Goal: Task Accomplishment & Management: Manage account settings

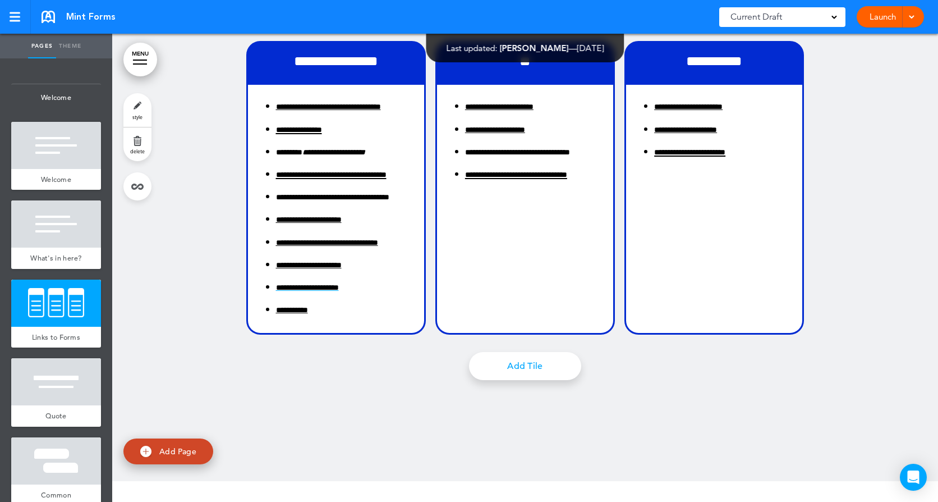
scroll to position [1066, 0]
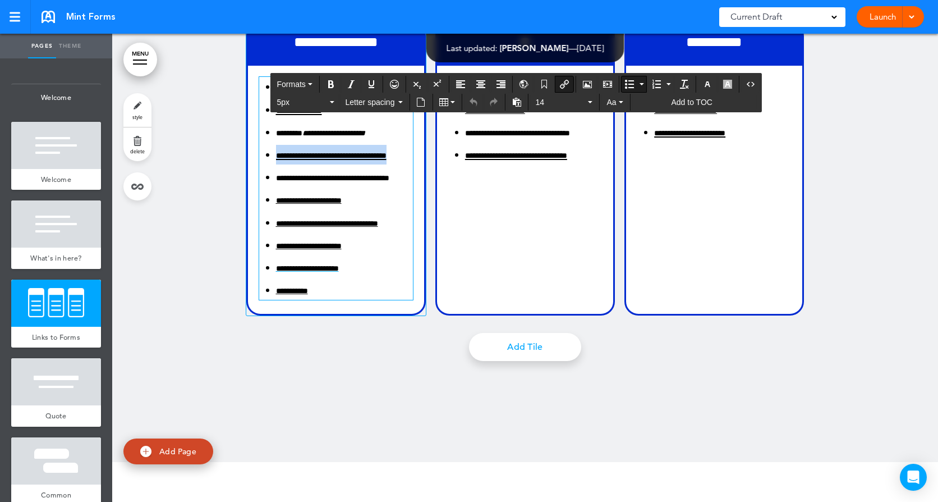
drag, startPoint x: 303, startPoint y: 180, endPoint x: 270, endPoint y: 159, distance: 38.6
click at [270, 159] on ul "**********" at bounding box center [336, 188] width 154 height 223
click at [337, 81] on button "Bold" at bounding box center [331, 84] width 18 height 16
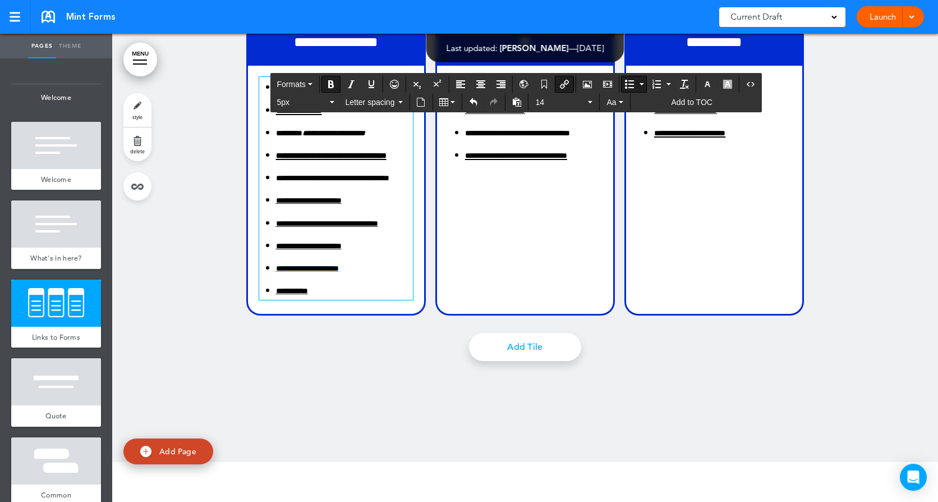
click at [337, 81] on button "Bold" at bounding box center [331, 84] width 18 height 16
click at [208, 120] on div at bounding box center [525, 182] width 826 height 558
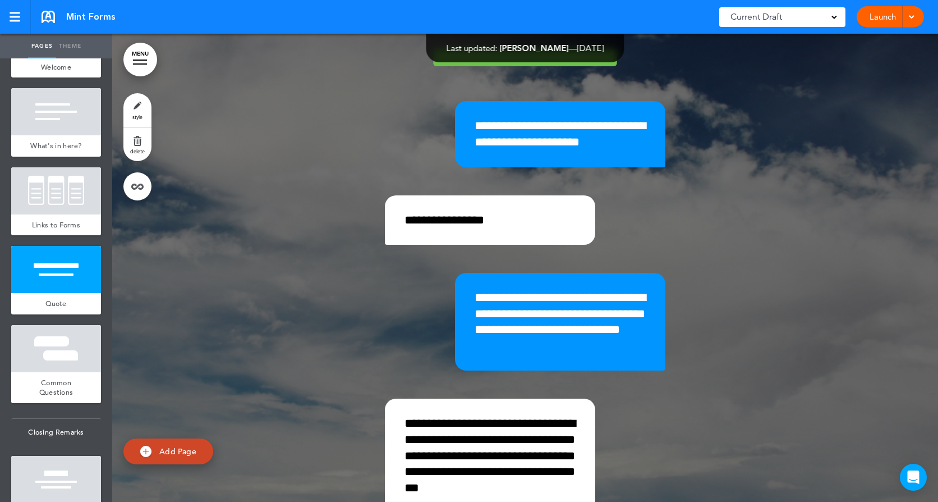
scroll to position [2189, 0]
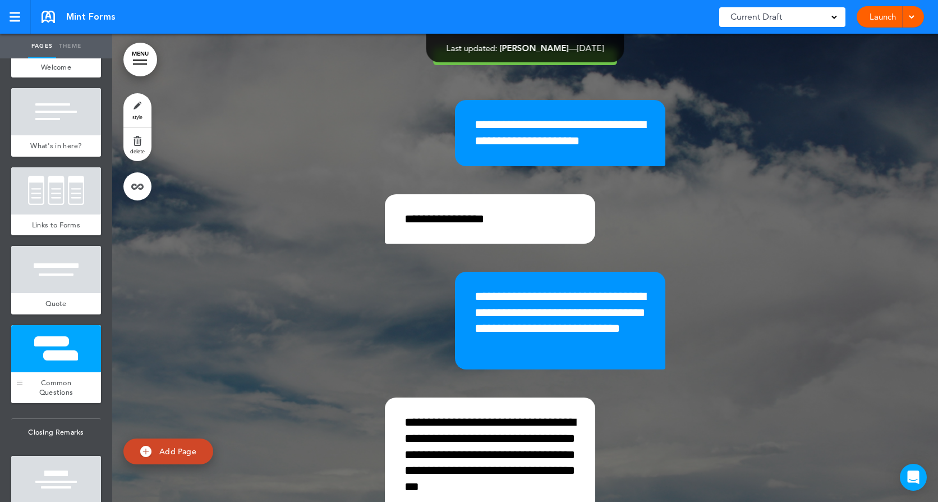
click at [71, 366] on div at bounding box center [56, 348] width 90 height 47
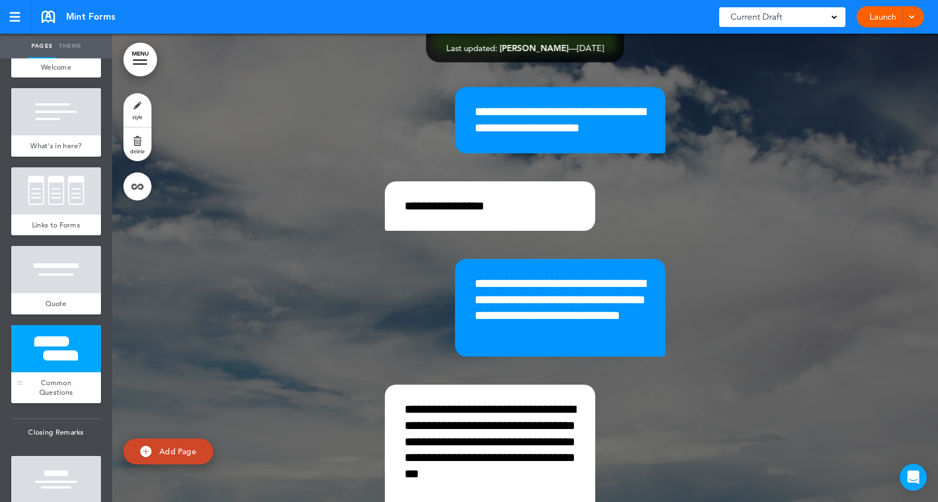
scroll to position [2202, 0]
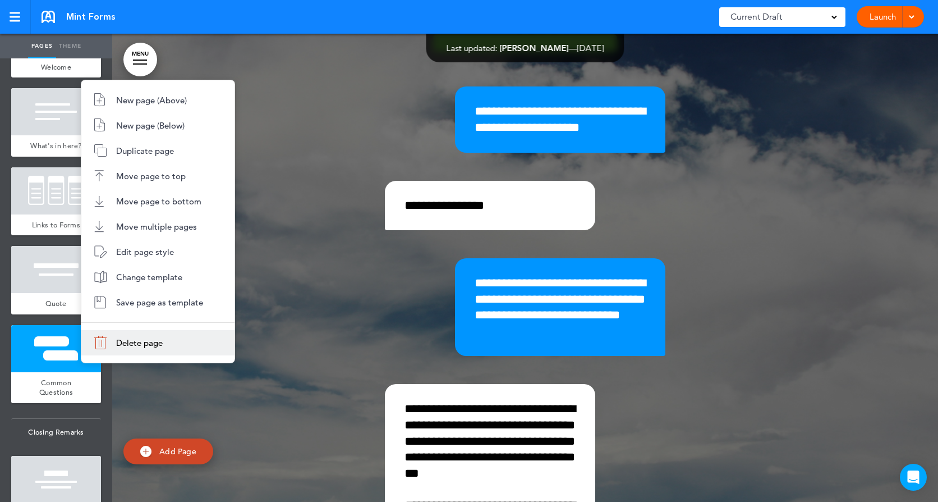
click at [110, 349] on li "Delete page" at bounding box center [157, 342] width 153 height 25
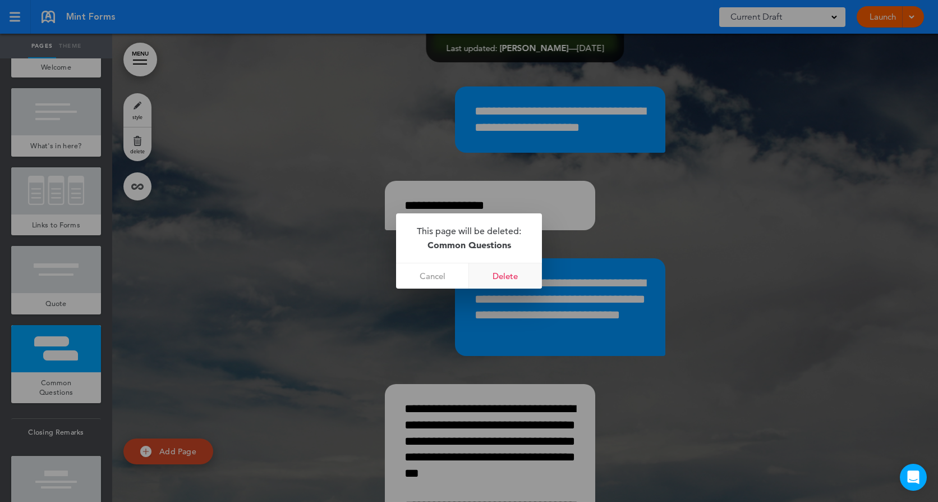
click at [503, 269] on link "Delete" at bounding box center [505, 275] width 73 height 25
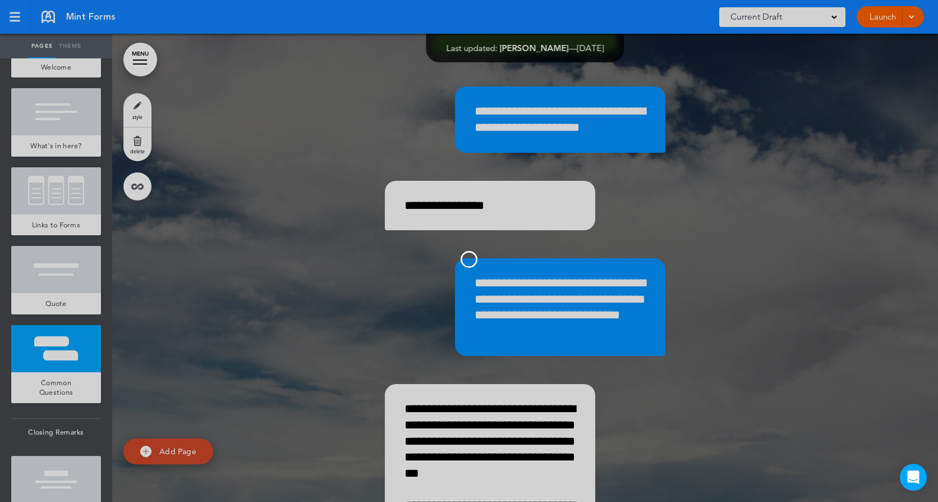
scroll to position [78, 0]
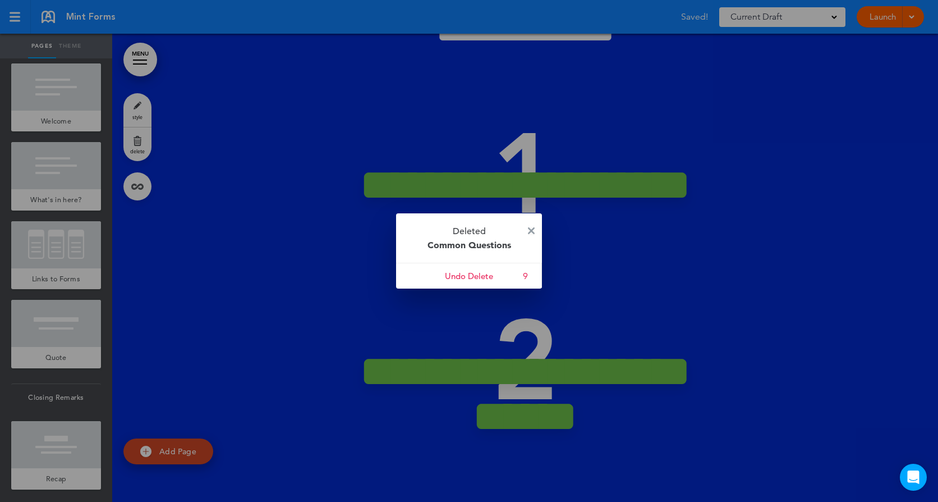
click at [528, 227] on img at bounding box center [531, 230] width 7 height 7
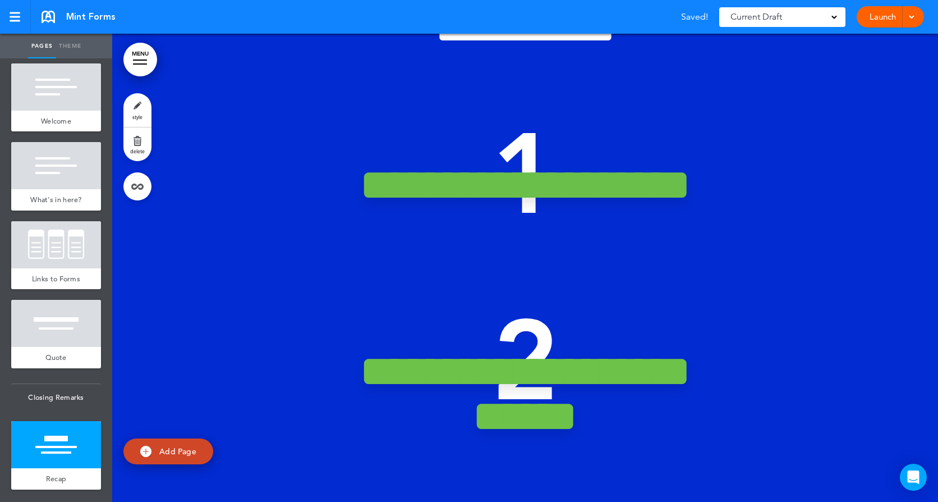
scroll to position [1865, 0]
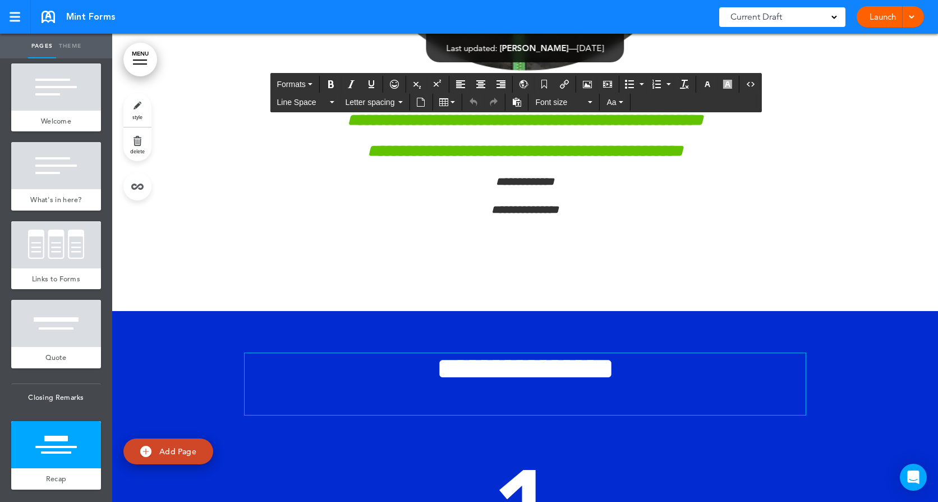
click at [419, 415] on h1 "**********" at bounding box center [525, 384] width 561 height 62
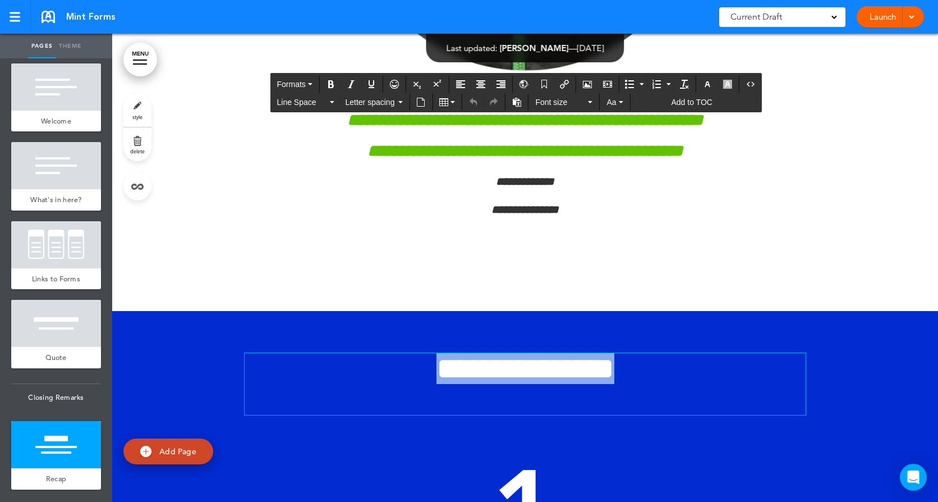
drag, startPoint x: 430, startPoint y: 423, endPoint x: 656, endPoint y: 438, distance: 226.7
click at [656, 415] on h1 "**********" at bounding box center [525, 384] width 561 height 62
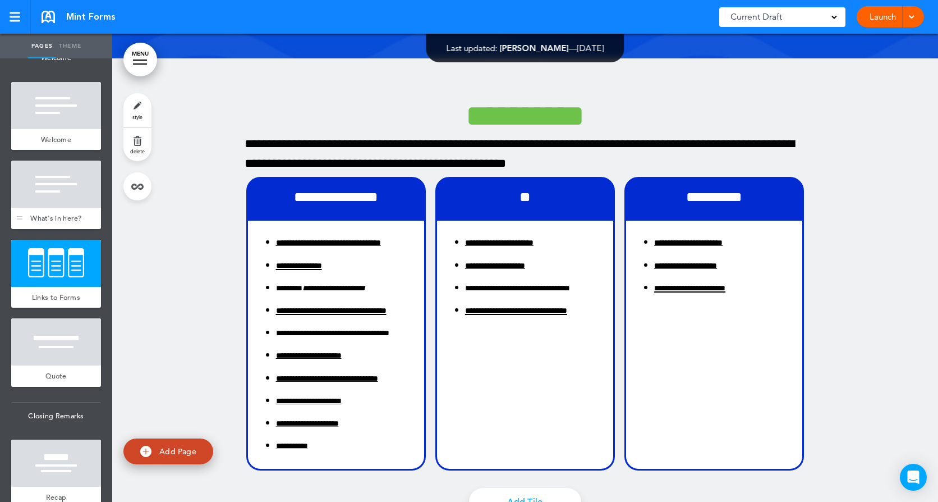
scroll to position [0, 0]
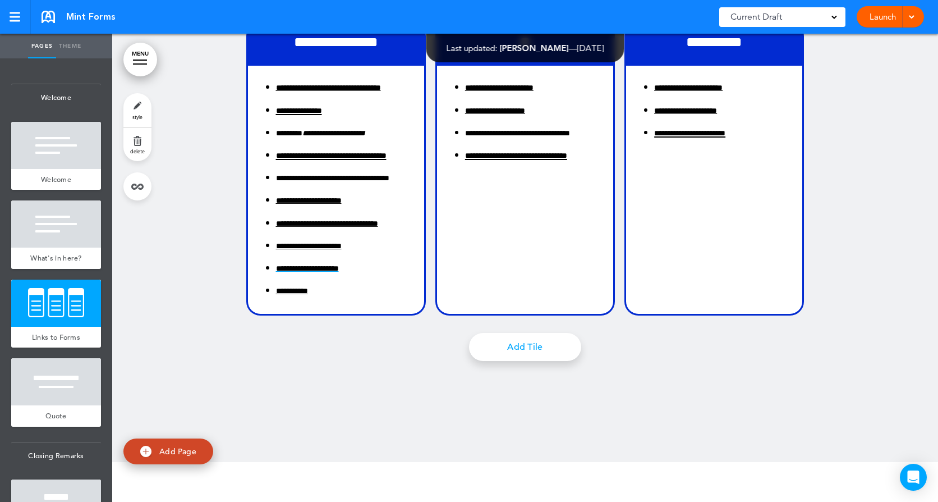
scroll to position [1010, 0]
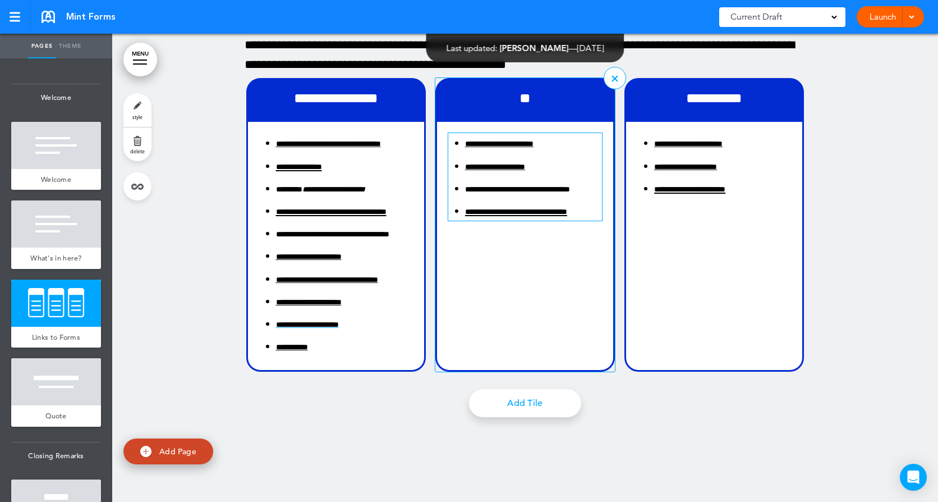
click at [505, 192] on span "**********" at bounding box center [517, 189] width 105 height 8
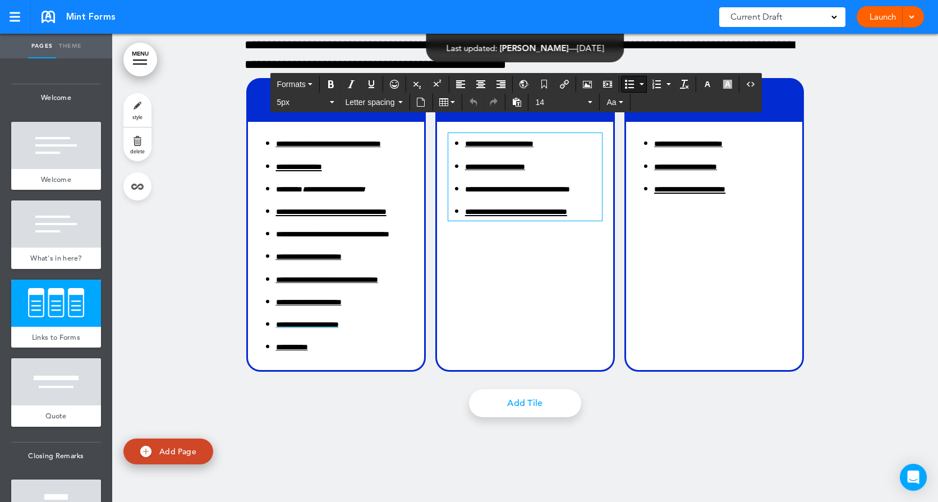
click at [839, 336] on div at bounding box center [525, 239] width 826 height 558
